Goal: Obtain resource: Obtain resource

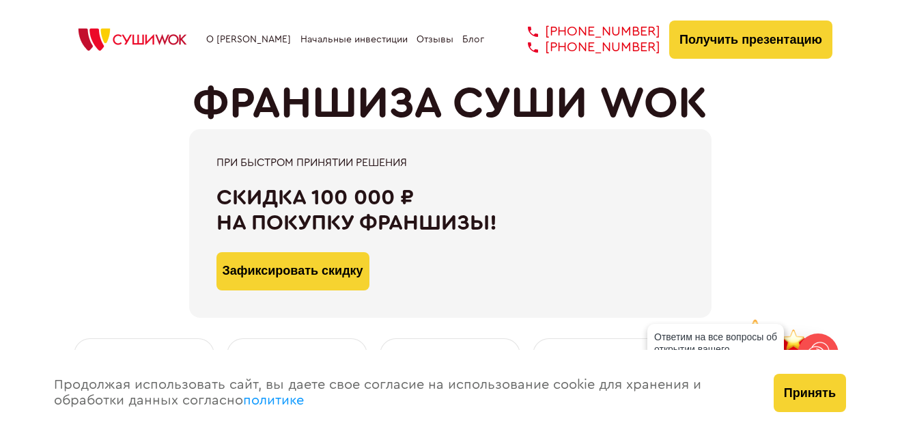
click at [98, 25] on img at bounding box center [133, 40] width 130 height 30
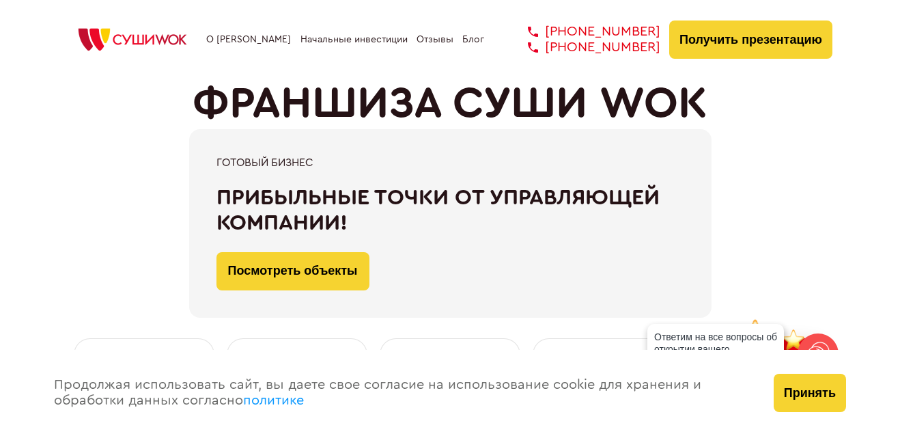
click at [333, 42] on link "Начальные инвестиции" at bounding box center [354, 39] width 107 height 11
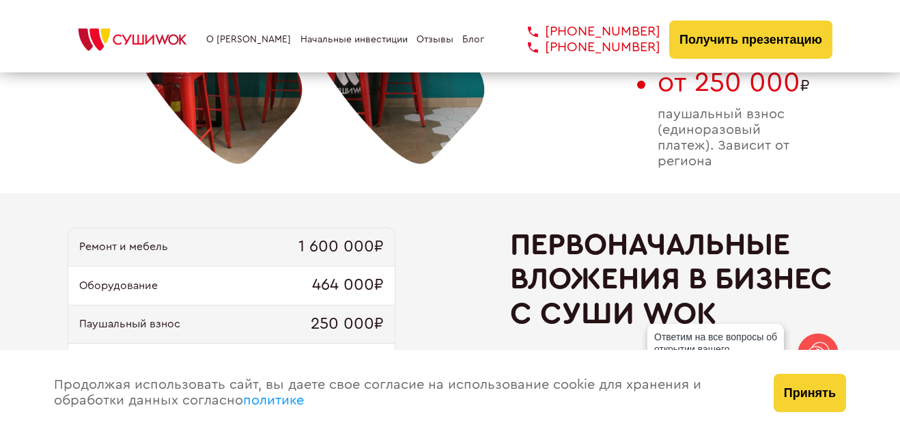
scroll to position [1146, 0]
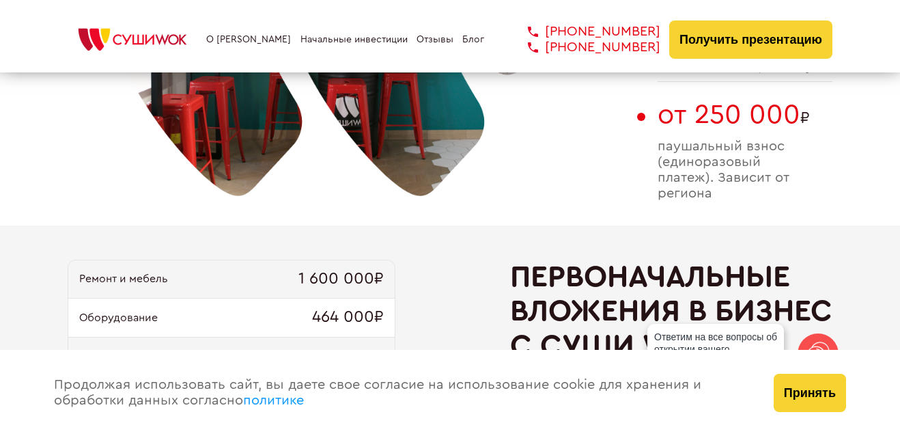
click at [419, 38] on link "Отзывы" at bounding box center [435, 39] width 37 height 11
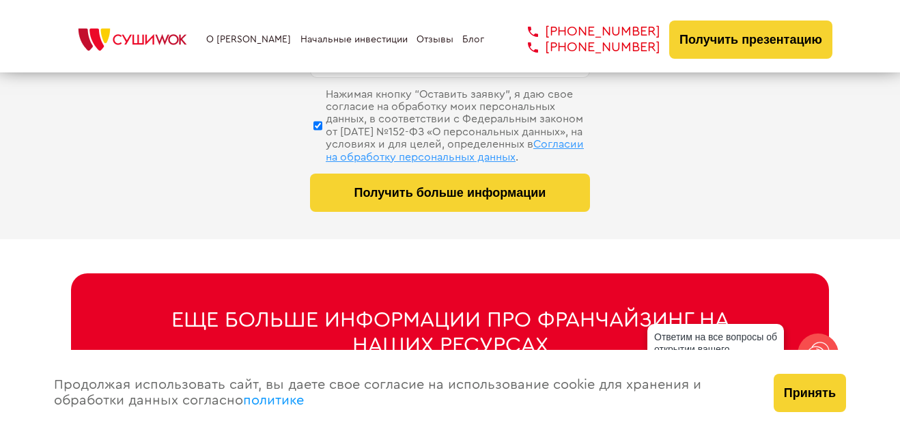
scroll to position [6744, 0]
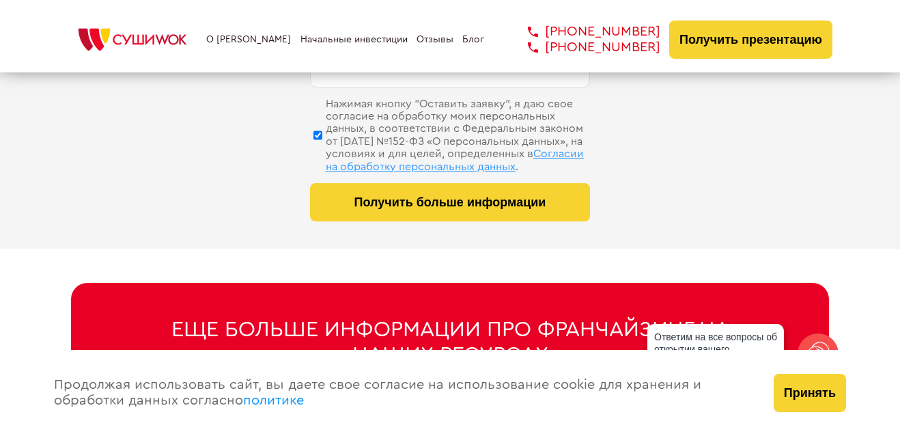
click at [748, 33] on button "Получить презентацию" at bounding box center [750, 39] width 163 height 38
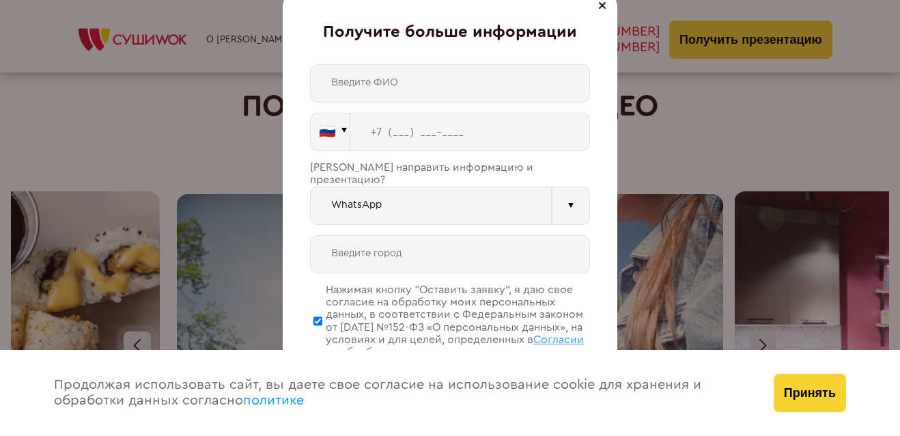
scroll to position [4046, 0]
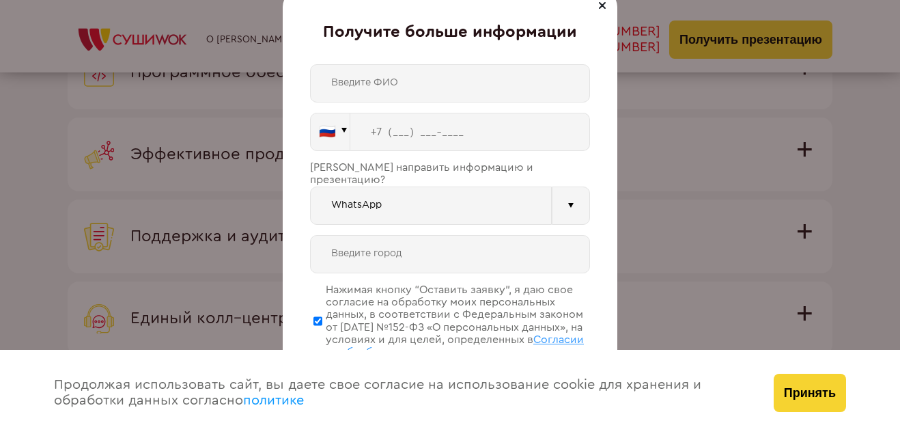
click at [454, 235] on input "text" at bounding box center [450, 254] width 280 height 38
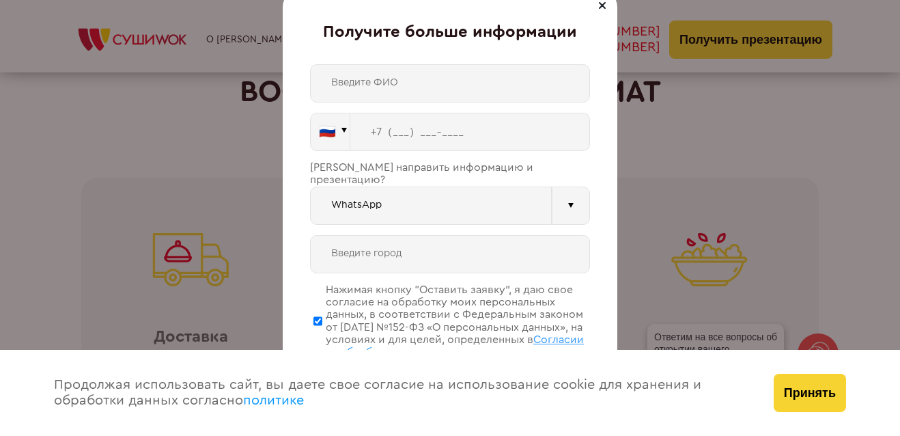
scroll to position [2947, 0]
